Goal: Information Seeking & Learning: Learn about a topic

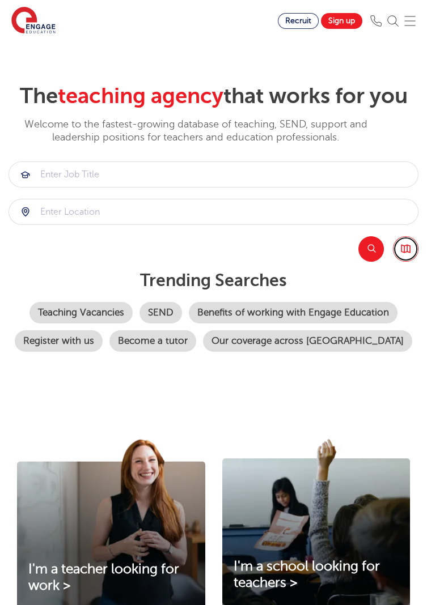
click at [413, 253] on link "Browse all Jobs" at bounding box center [406, 249] width 26 height 26
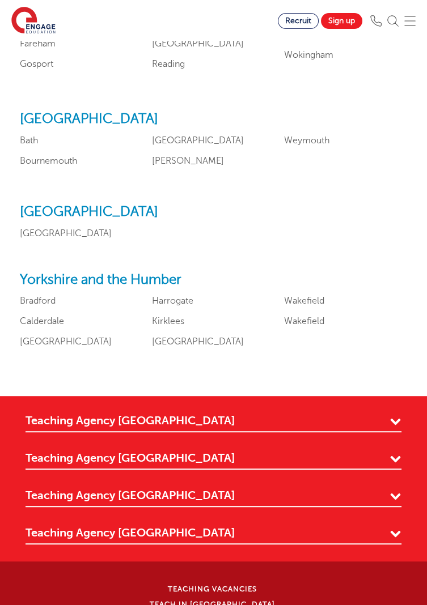
scroll to position [1383, 0]
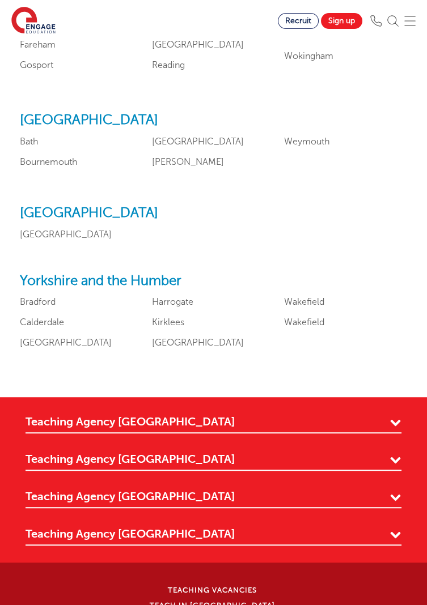
click at [54, 307] on link "Bradford" at bounding box center [38, 302] width 36 height 10
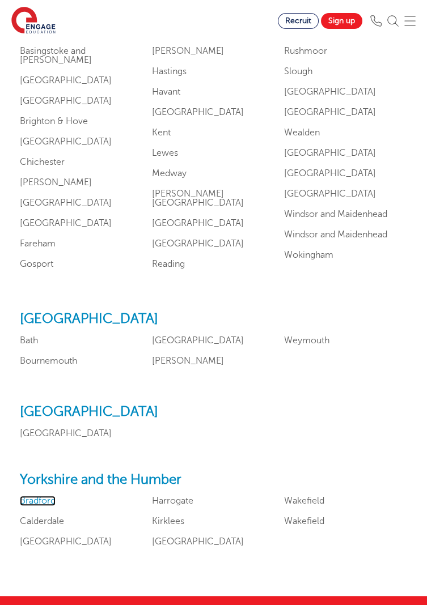
scroll to position [1186, 0]
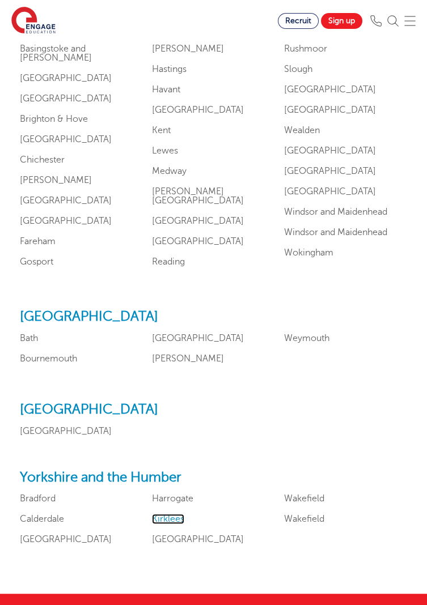
click at [182, 524] on link "Kirklees" at bounding box center [168, 519] width 32 height 10
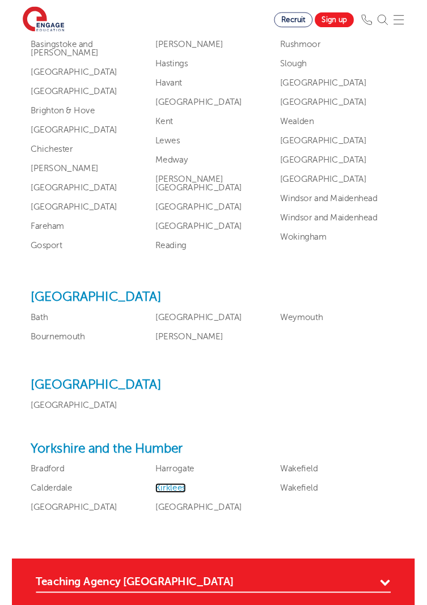
scroll to position [1195, 0]
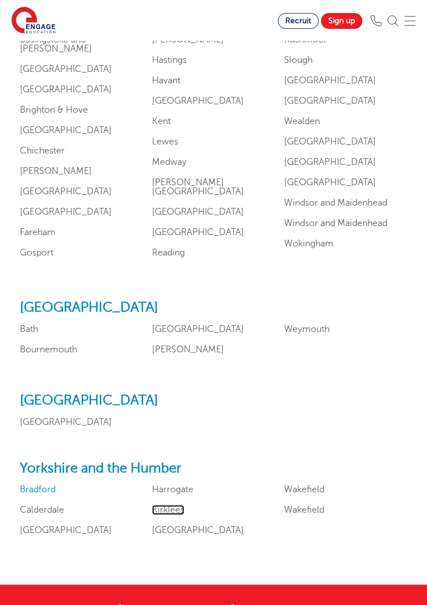
click at [54, 495] on link "Bradford" at bounding box center [38, 490] width 36 height 10
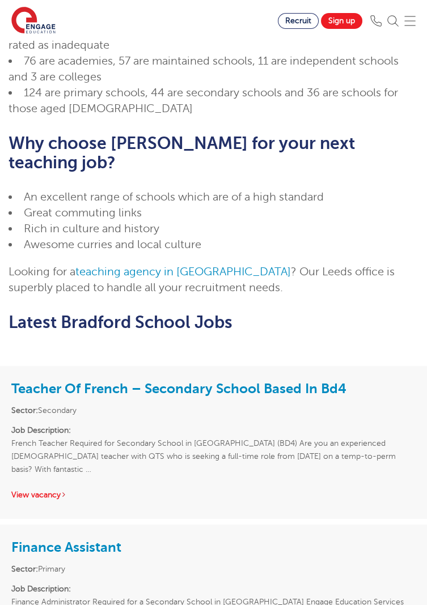
scroll to position [635, 0]
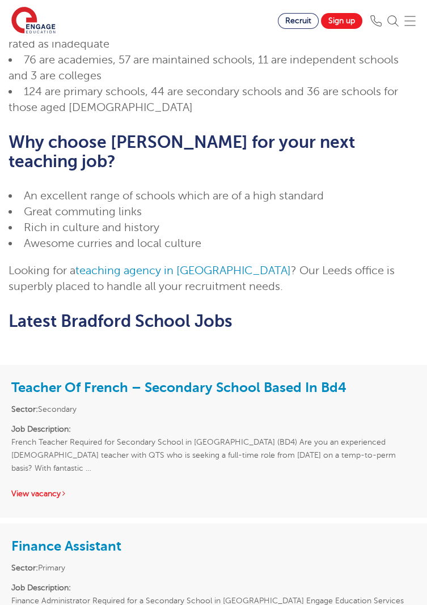
click at [290, 524] on div "Finance Assistant Sector: Primary Job Description: Finance Administrator Requir…" at bounding box center [213, 591] width 427 height 134
click at [110, 538] on link "Finance Assistant" at bounding box center [66, 546] width 110 height 16
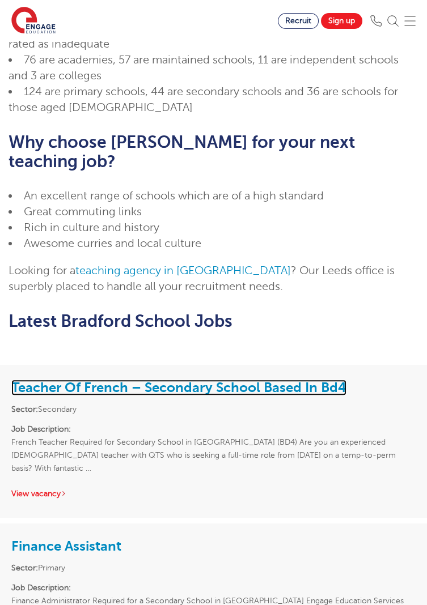
click at [207, 380] on link "Teacher Of French – Secondary School Based In Bd4" at bounding box center [178, 388] width 335 height 16
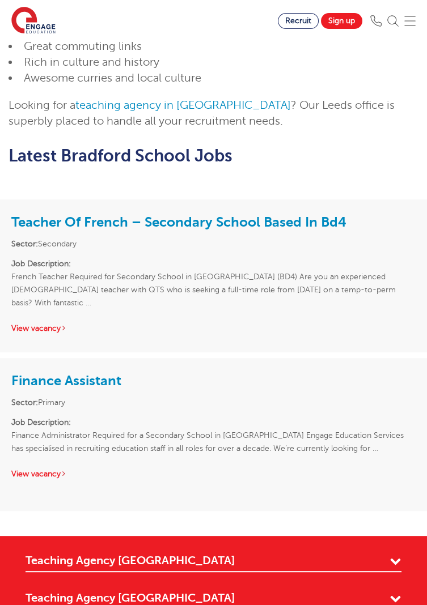
scroll to position [796, 0]
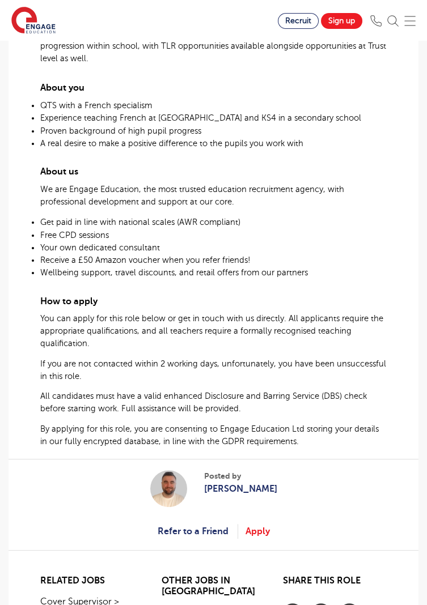
scroll to position [625, 0]
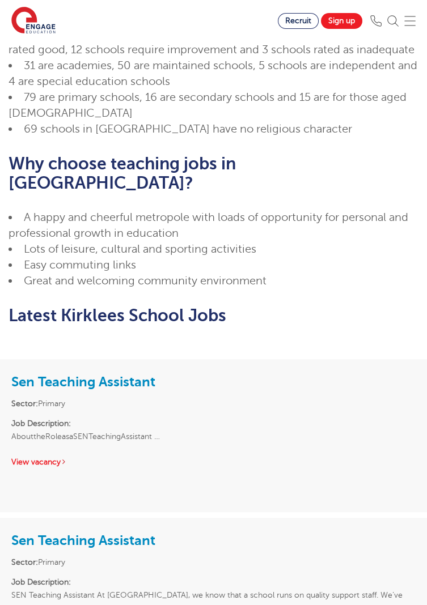
scroll to position [525, 0]
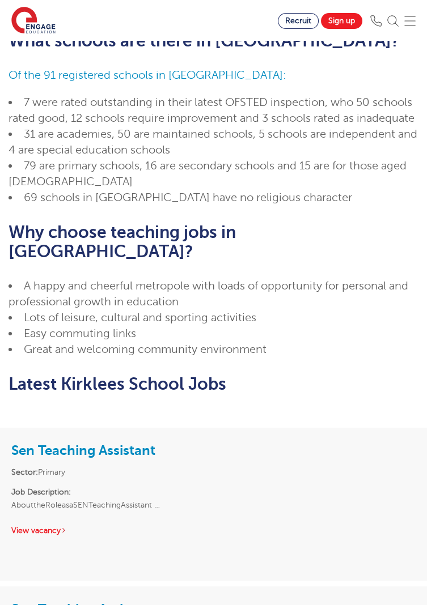
click at [376, 428] on div "Sen Teaching Assistant Sector: Primary Job Description: AbouttheRoleasaSENTeach…" at bounding box center [213, 488] width 427 height 121
click at [145, 443] on link "Sen Teaching Assistant" at bounding box center [83, 451] width 144 height 16
click at [127, 601] on link "Sen Teaching Assistant" at bounding box center [83, 609] width 144 height 16
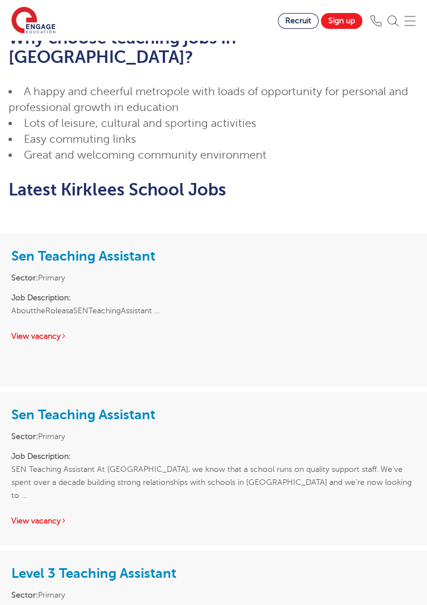
scroll to position [720, 0]
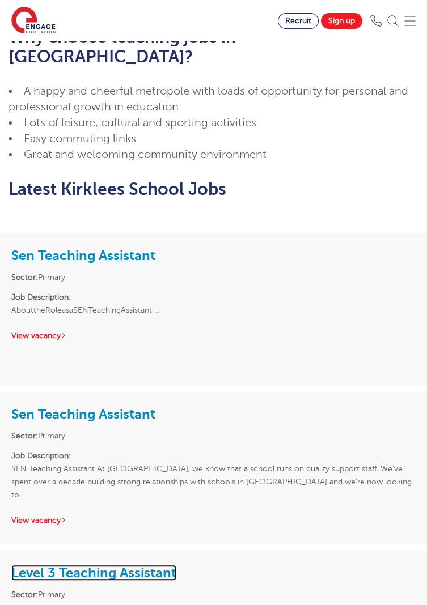
click at [151, 565] on link "Level 3 Teaching Assistant" at bounding box center [93, 573] width 165 height 16
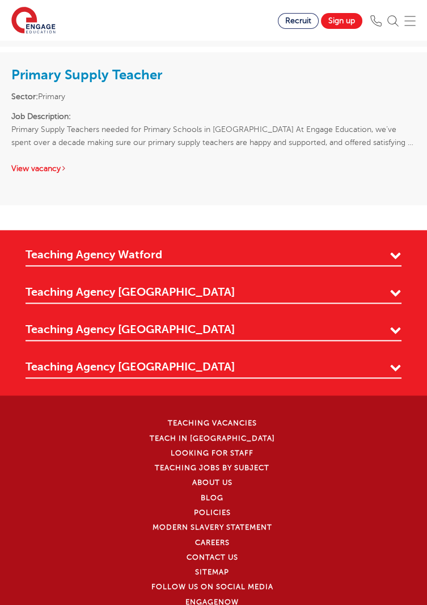
scroll to position [2664, 0]
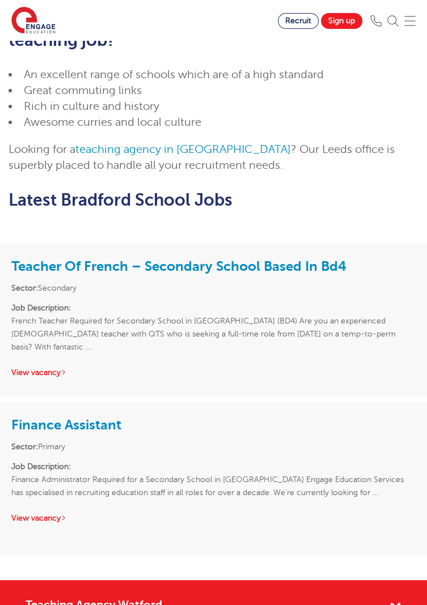
scroll to position [753, 0]
